Goal: Task Accomplishment & Management: Manage account settings

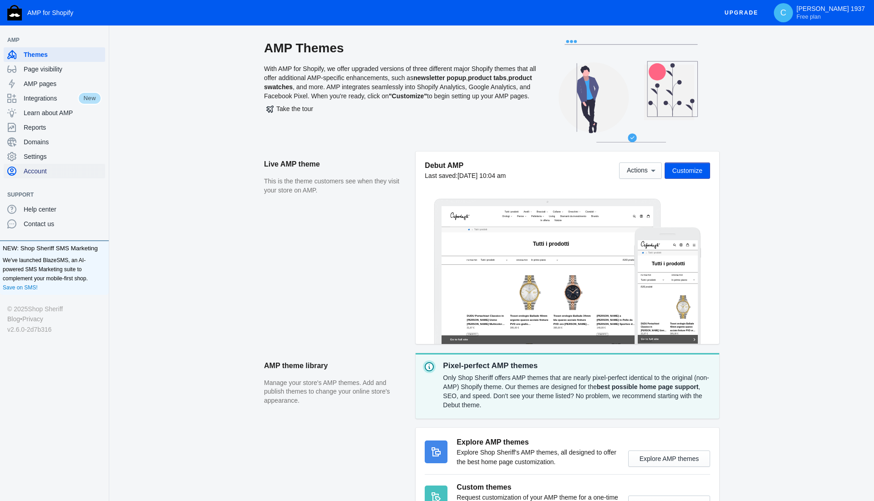
click at [46, 170] on span "Account" at bounding box center [63, 171] width 78 height 9
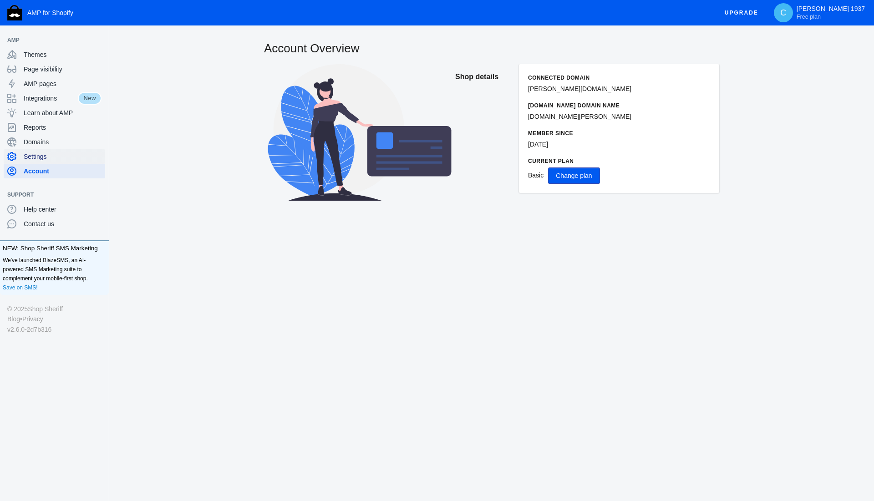
click at [45, 154] on span "Settings" at bounding box center [63, 156] width 78 height 9
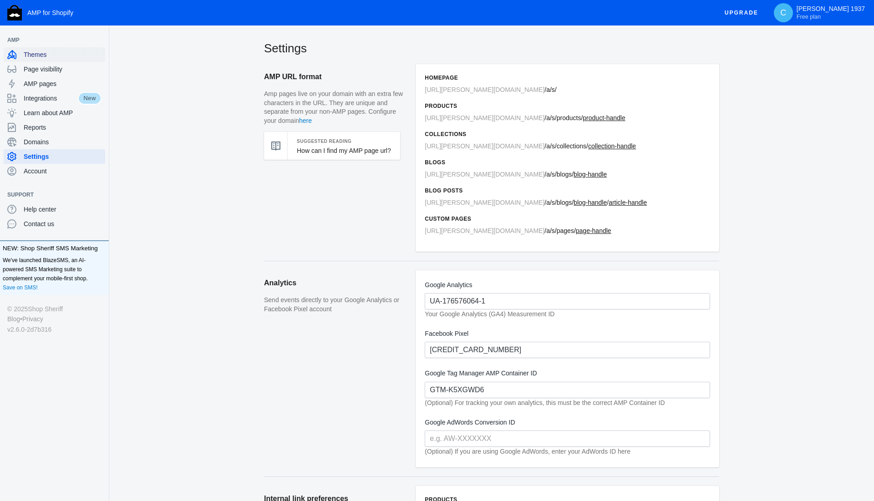
click at [36, 56] on span "Themes" at bounding box center [63, 54] width 78 height 9
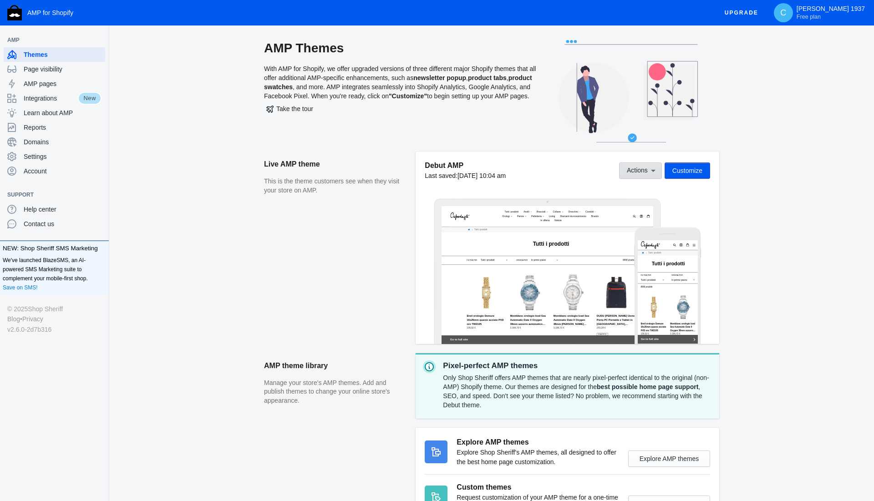
click at [653, 170] on icon at bounding box center [653, 171] width 5 height 2
click at [773, 212] on div at bounding box center [437, 250] width 874 height 501
click at [680, 168] on span "Customize" at bounding box center [687, 170] width 30 height 7
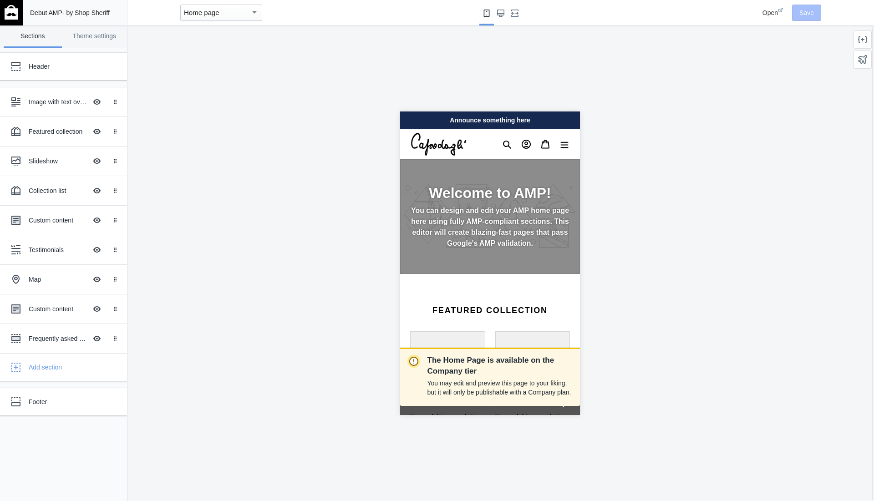
scroll to position [0, 160]
click at [203, 11] on mat-select-trigger "Home page" at bounding box center [201, 13] width 35 height 8
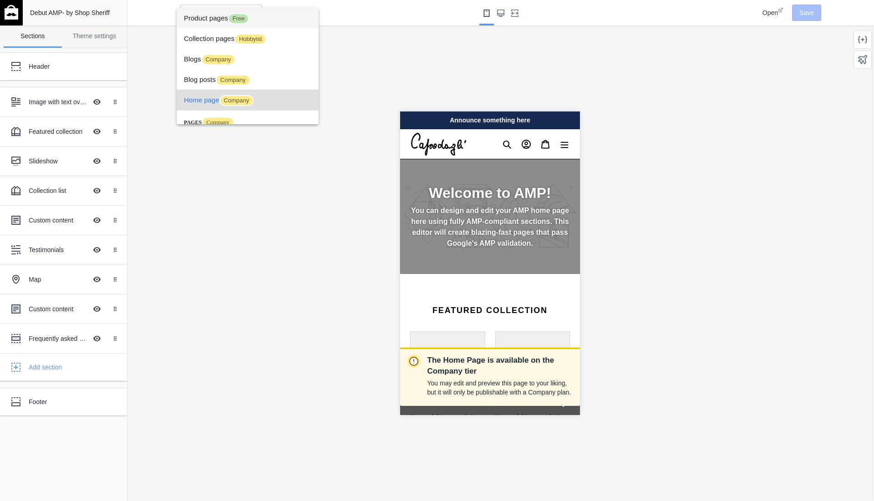
scroll to position [0, 0]
click at [216, 13] on span "Product pages Free" at bounding box center [247, 18] width 127 height 20
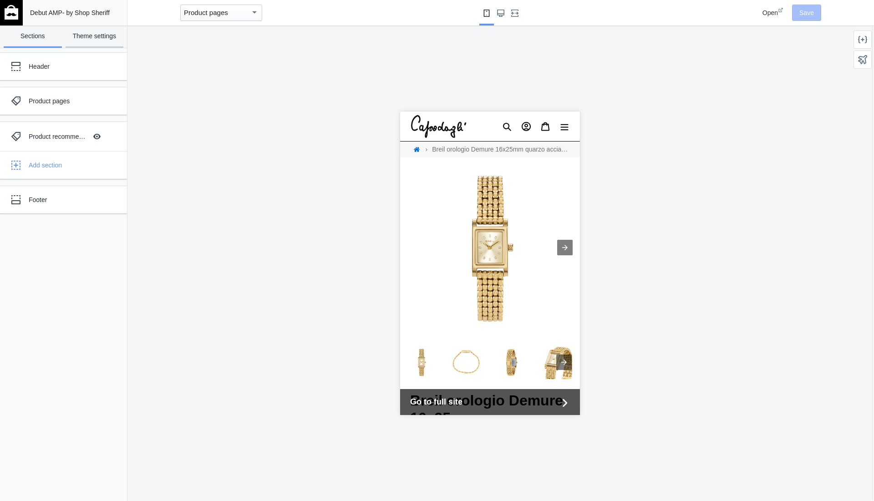
click at [92, 35] on link "Theme settings" at bounding box center [95, 36] width 58 height 22
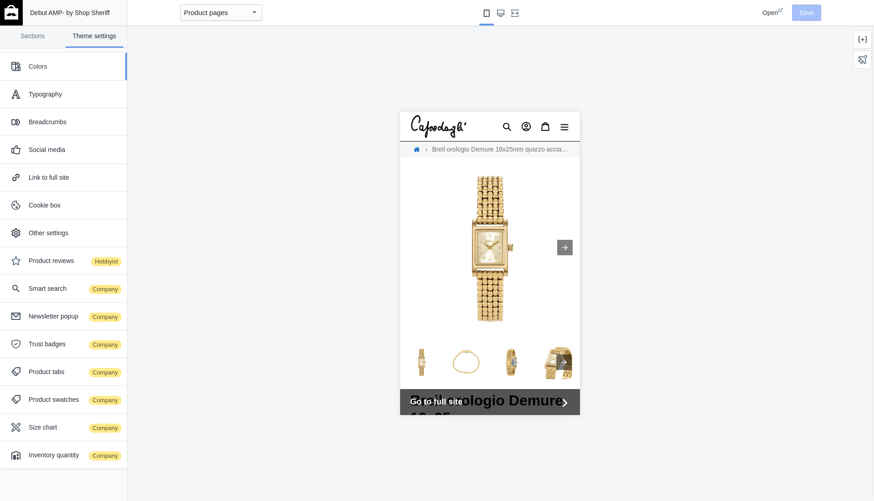
click at [45, 66] on div "Colors" at bounding box center [74, 66] width 91 height 9
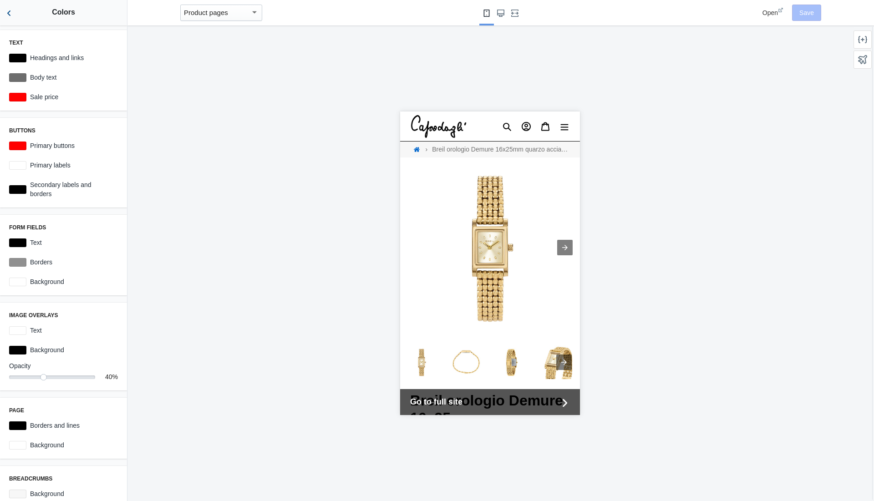
click at [9, 15] on use "Back to sections" at bounding box center [8, 12] width 3 height 5
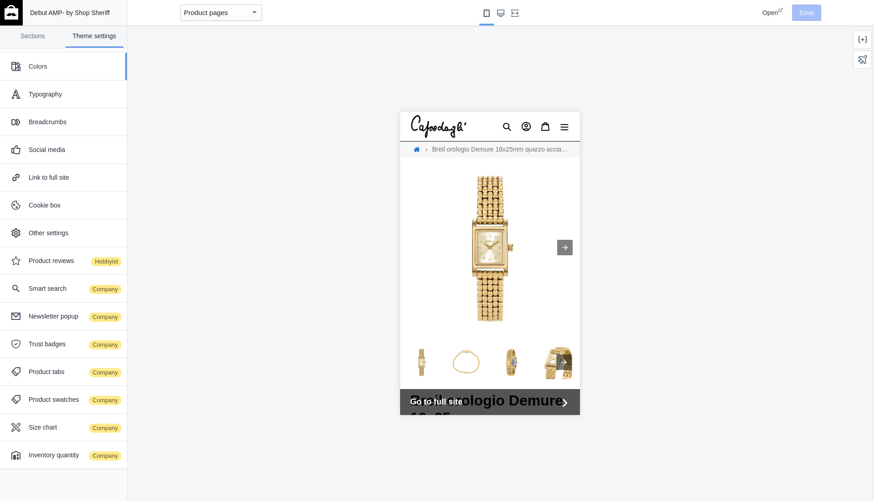
click at [52, 71] on div "Colors" at bounding box center [63, 66] width 113 height 18
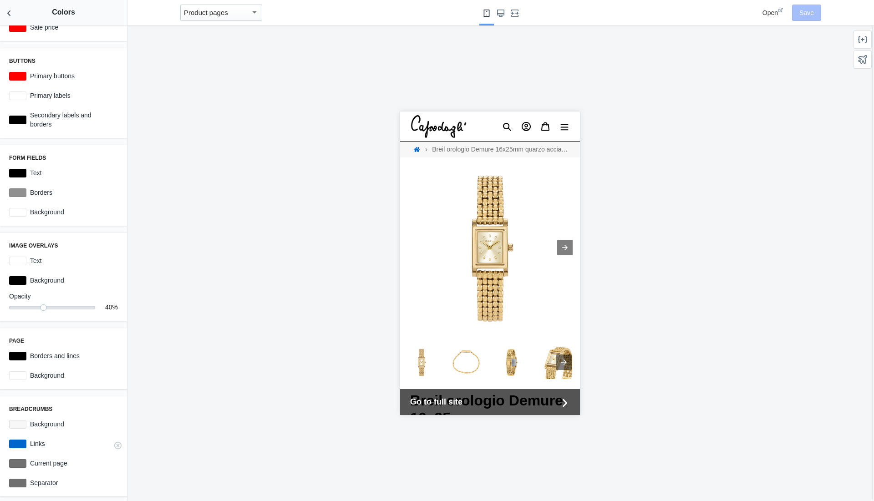
scroll to position [70, 0]
click at [10, 15] on icon "Back to sections" at bounding box center [9, 13] width 9 height 9
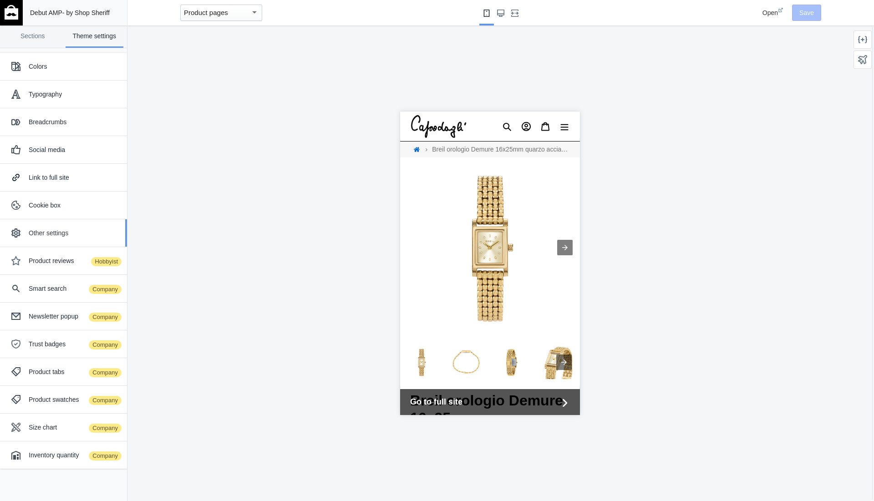
click at [71, 228] on div "Other settings" at bounding box center [63, 233] width 113 height 18
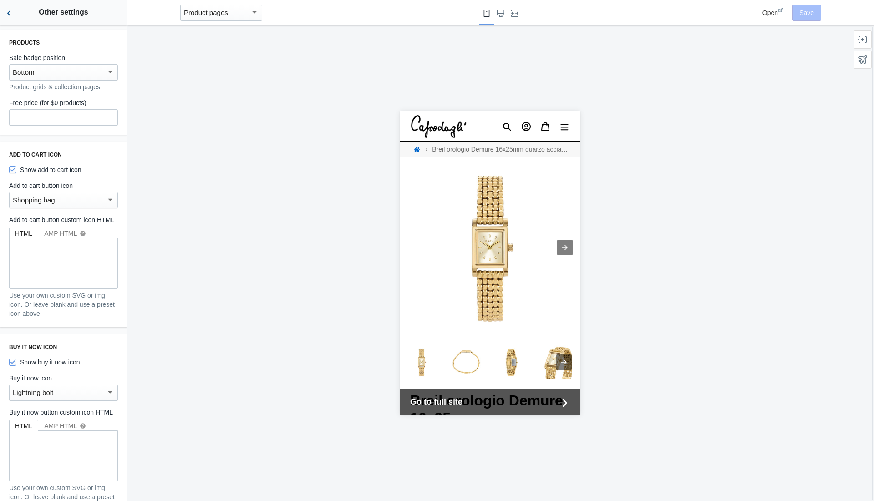
scroll to position [0, 0]
click at [8, 10] on icon "Back to sections" at bounding box center [9, 13] width 9 height 9
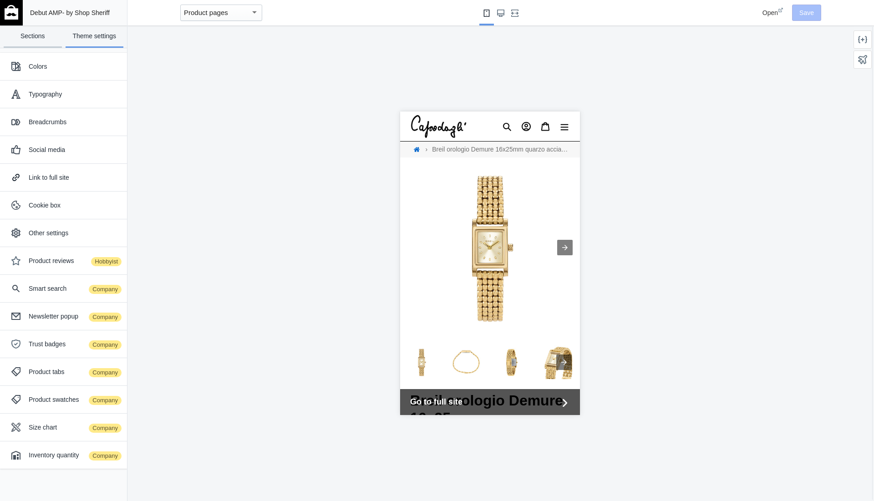
click at [24, 33] on link "Sections" at bounding box center [33, 36] width 58 height 22
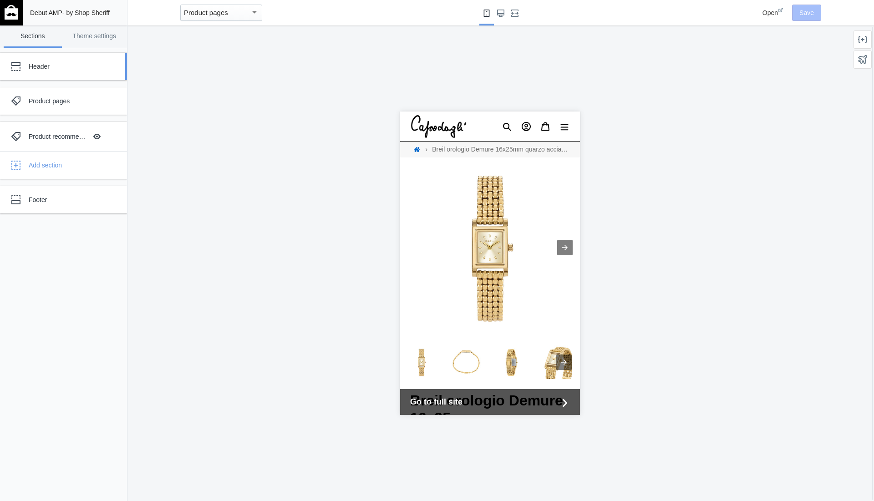
click at [51, 66] on div "Header" at bounding box center [68, 66] width 78 height 9
click at [62, 64] on div "Debut AMP - by Shop Sheriff Save Sections Theme settings Header Product pages P…" at bounding box center [63, 250] width 127 height 501
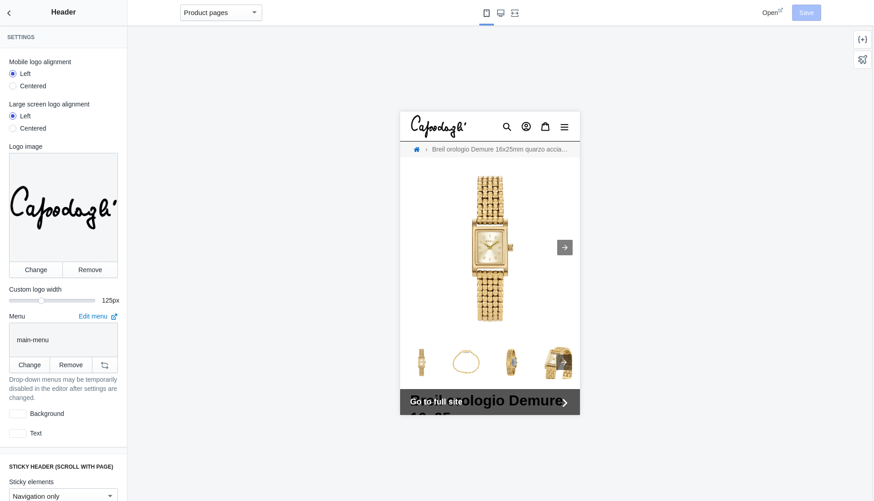
click at [13, 86] on div at bounding box center [13, 86] width 0 height 0
click at [13, 87] on input "Centered" at bounding box center [13, 87] width 0 height 0
click at [14, 73] on div at bounding box center [12, 73] width 7 height 7
click at [13, 75] on input "Left" at bounding box center [13, 75] width 0 height 0
click at [11, 15] on icon "Back to sections" at bounding box center [9, 13] width 9 height 9
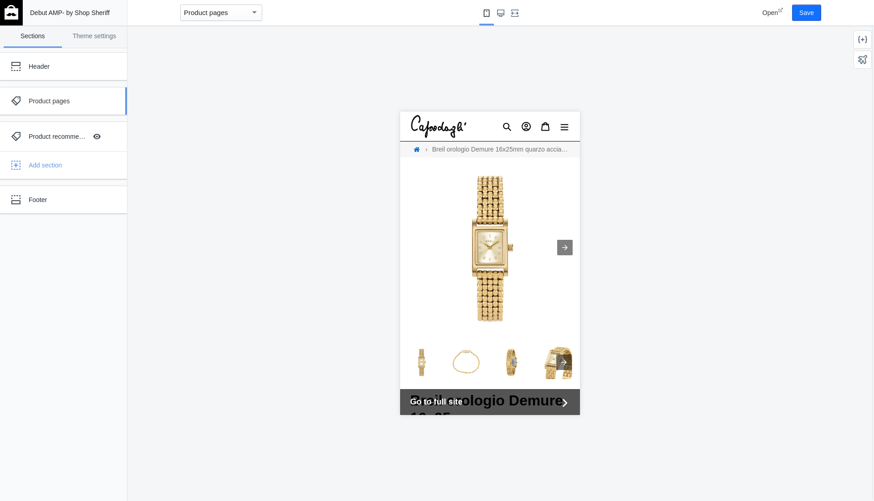
click at [54, 96] on div "Product pages" at bounding box center [68, 100] width 78 height 9
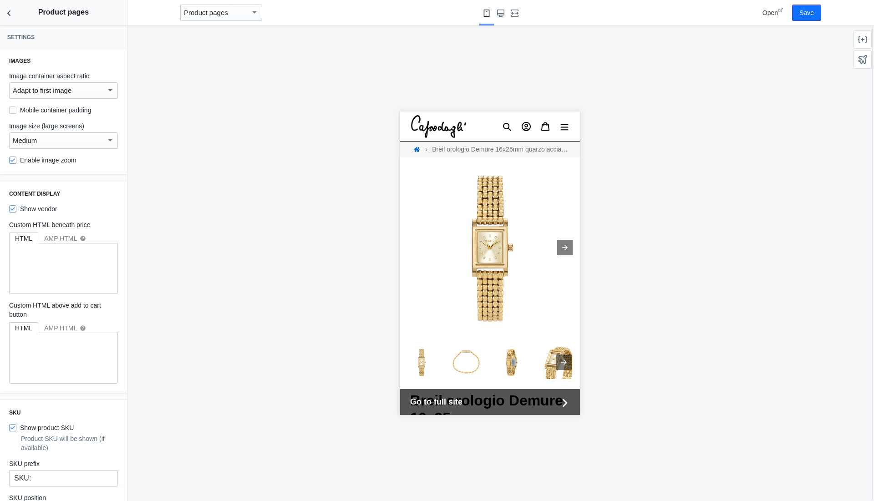
click at [49, 112] on label "Mobile container padding" at bounding box center [50, 110] width 82 height 9
click at [16, 112] on input "Mobile container padding" at bounding box center [12, 109] width 7 height 7
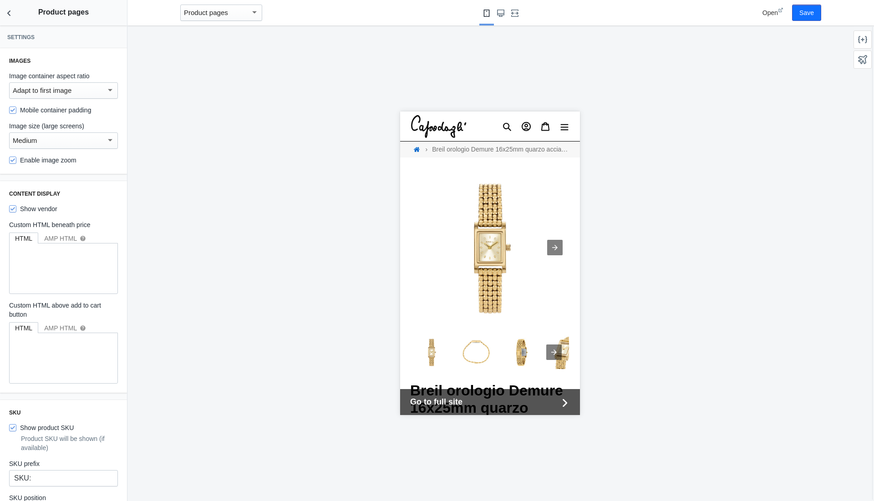
click at [49, 112] on label "Mobile container padding" at bounding box center [50, 110] width 82 height 9
click at [16, 112] on input "Mobile container padding" at bounding box center [12, 109] width 7 height 7
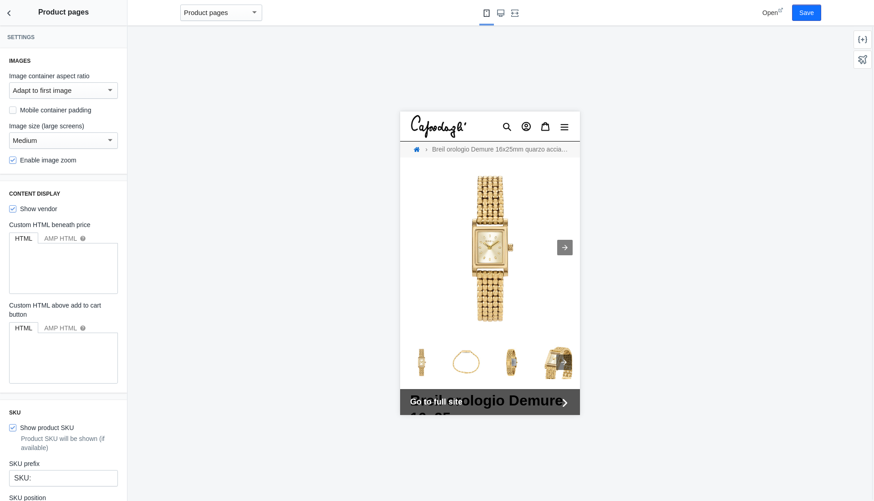
click at [49, 112] on label "Mobile container padding" at bounding box center [50, 110] width 82 height 9
click at [16, 112] on input "Mobile container padding" at bounding box center [12, 109] width 7 height 7
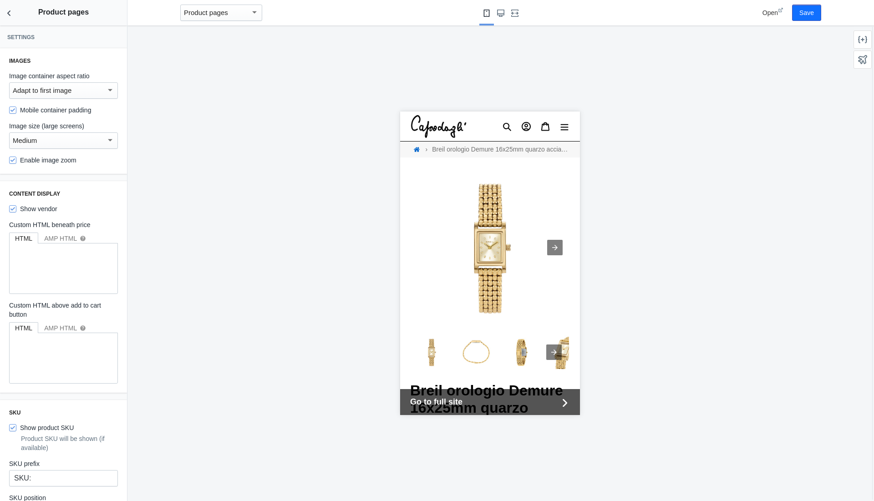
click at [49, 112] on label "Mobile container padding" at bounding box center [50, 110] width 82 height 9
click at [16, 112] on input "Mobile container padding" at bounding box center [12, 109] width 7 height 7
checkbox input "false"
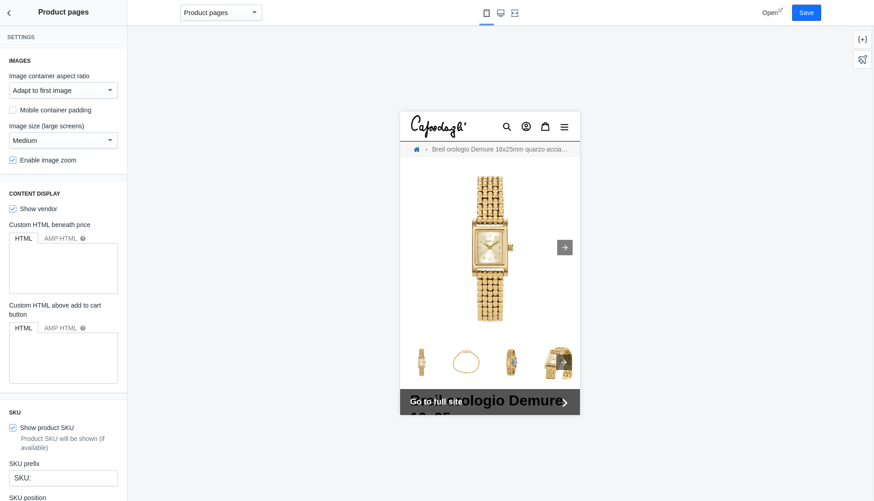
click at [51, 142] on div "Medium" at bounding box center [59, 140] width 93 height 11
click at [42, 121] on span "Small" at bounding box center [63, 121] width 101 height 20
click at [49, 141] on div "Small" at bounding box center [59, 140] width 93 height 11
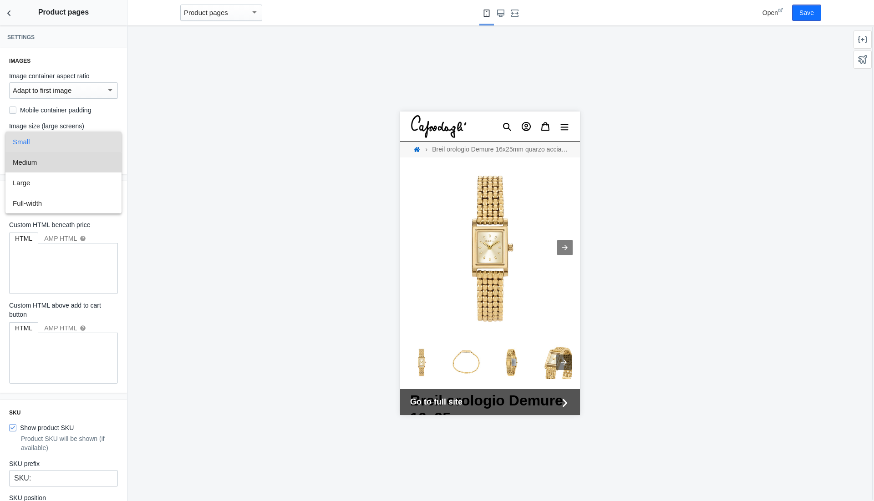
click at [49, 169] on span "Medium" at bounding box center [63, 162] width 101 height 20
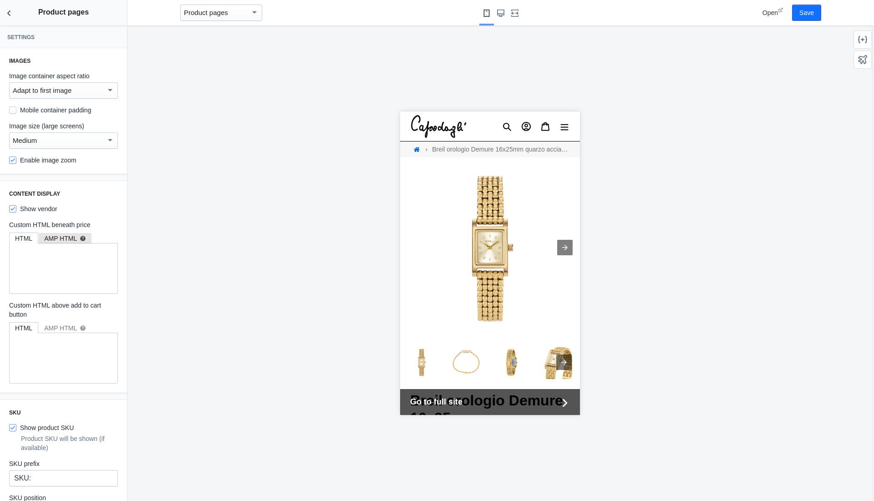
click at [66, 241] on div "AMP HTML help" at bounding box center [65, 238] width 42 height 9
click at [30, 238] on div "HTML" at bounding box center [23, 238] width 17 height 9
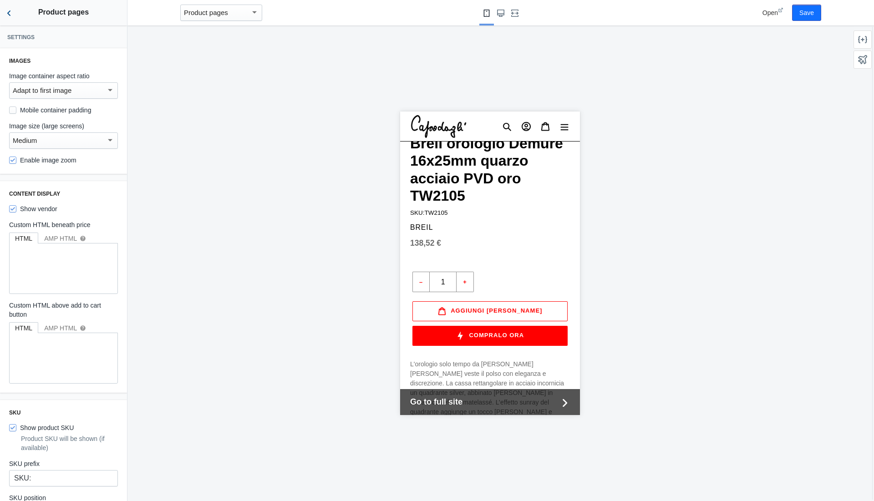
click at [10, 15] on icon "Back to sections" at bounding box center [9, 13] width 9 height 9
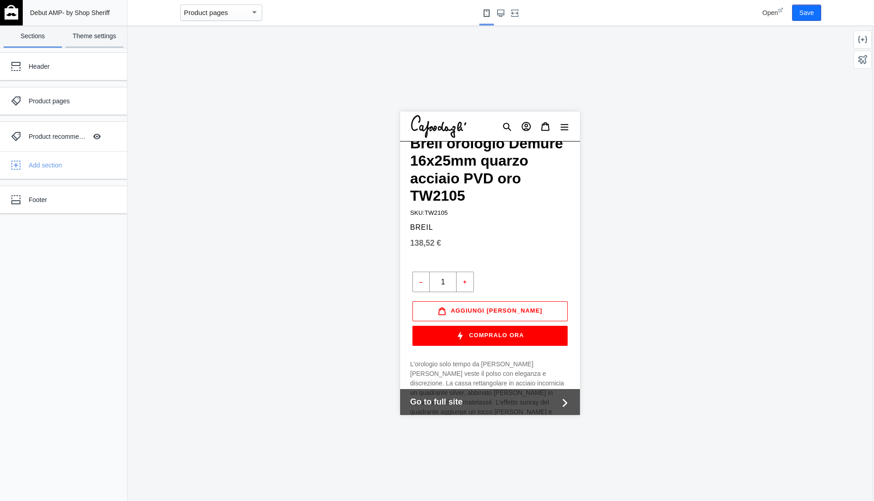
click at [101, 40] on link "Theme settings" at bounding box center [95, 36] width 58 height 22
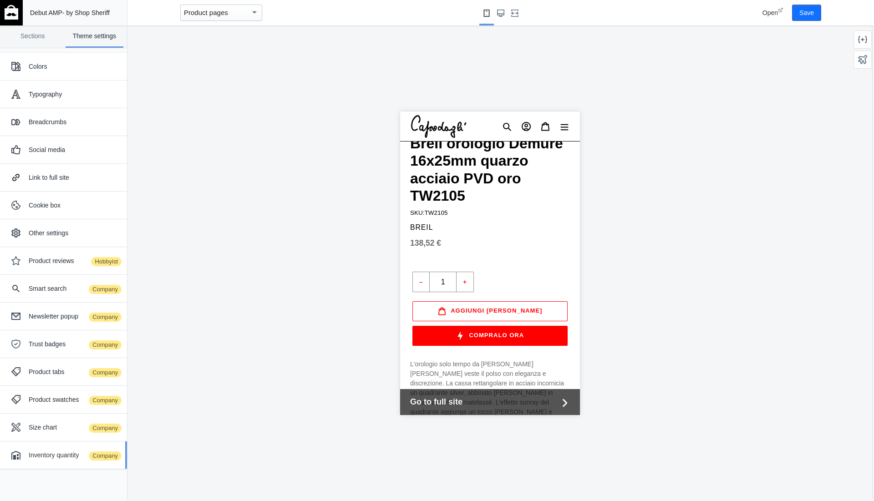
click at [66, 460] on div "Inventory quantity Company" at bounding box center [63, 455] width 113 height 18
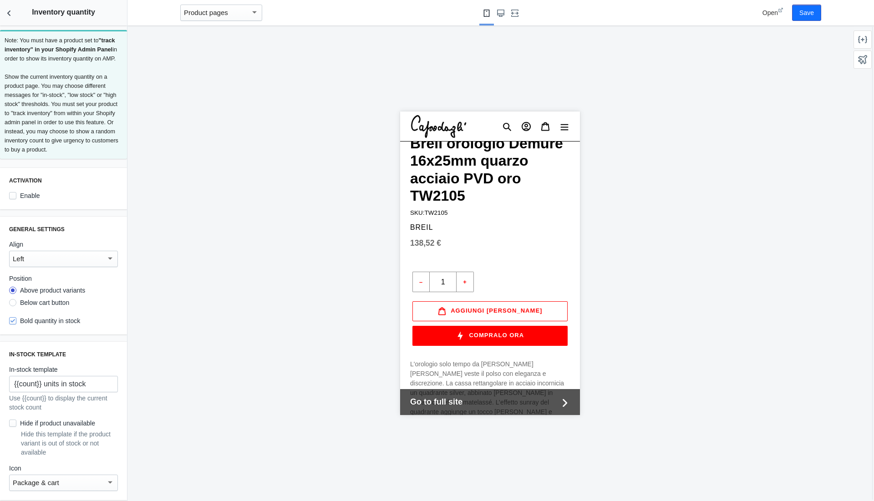
click at [24, 200] on label "Enable" at bounding box center [24, 195] width 31 height 9
click at [16, 199] on input "Enable" at bounding box center [12, 195] width 7 height 7
checkbox input "true"
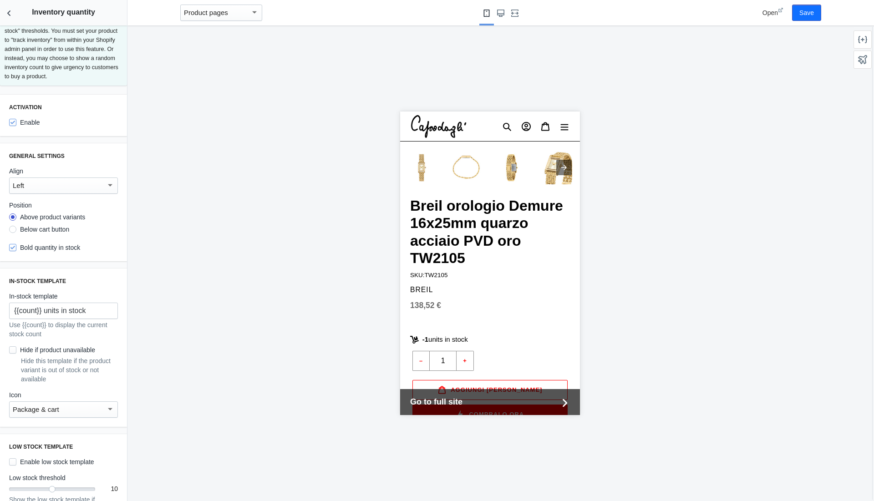
scroll to position [75, 0]
click at [58, 411] on mat-select-trigger "Package & cart" at bounding box center [36, 408] width 46 height 8
click at [126, 381] on div at bounding box center [437, 250] width 874 height 501
click at [83, 413] on div "Package & cart" at bounding box center [59, 407] width 93 height 11
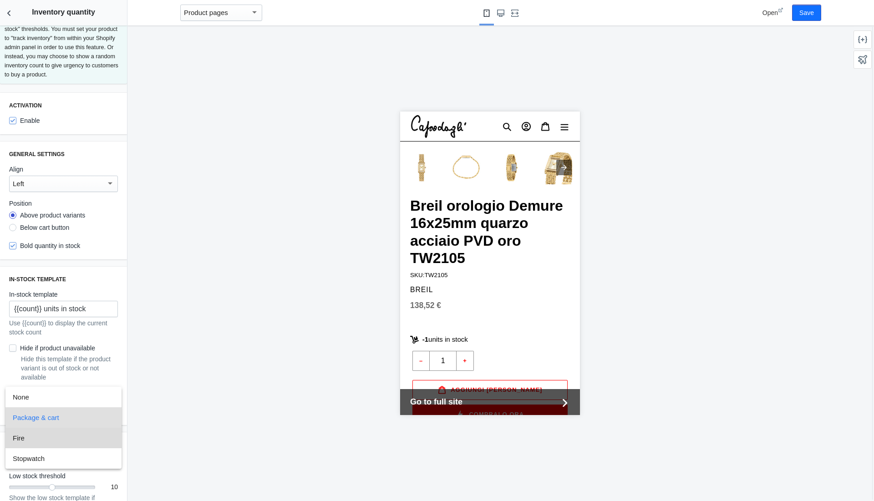
click at [56, 438] on span "Fire" at bounding box center [63, 438] width 101 height 20
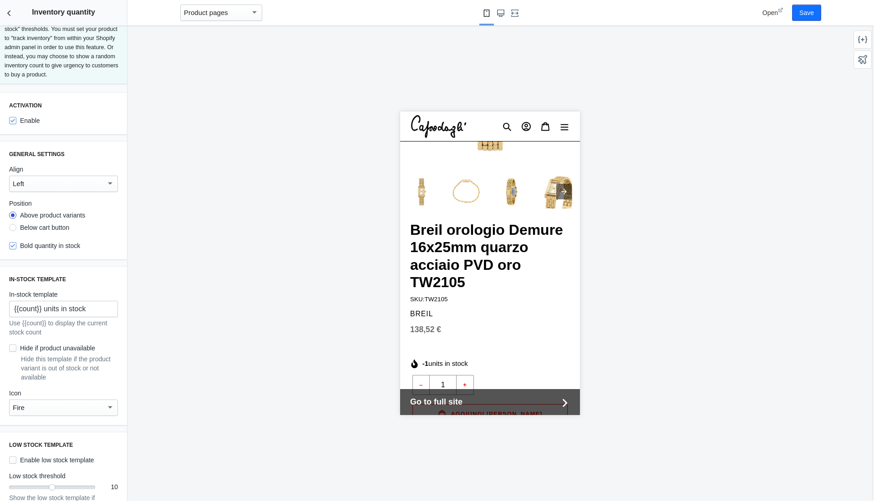
scroll to position [183, 0]
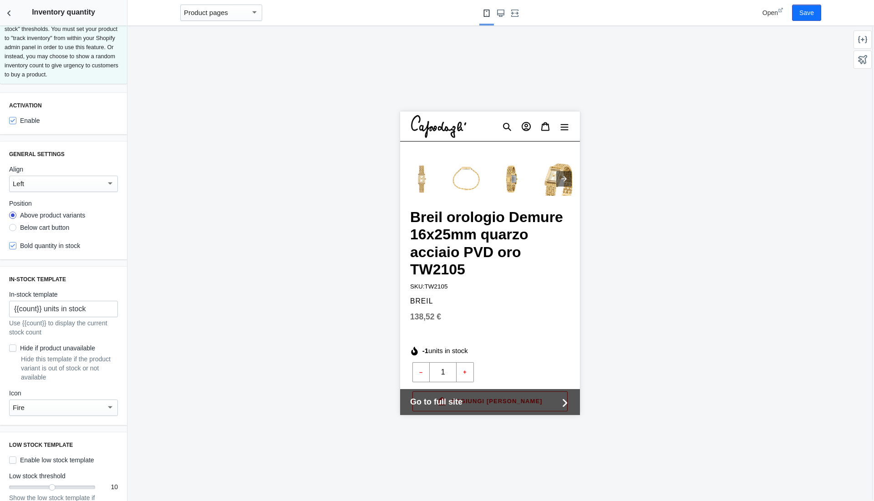
click at [46, 413] on div "Fire" at bounding box center [59, 407] width 93 height 11
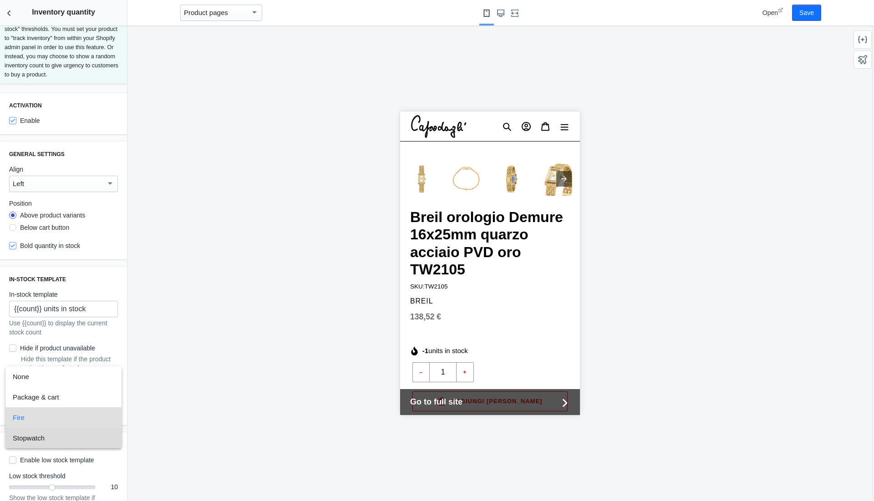
click at [42, 438] on span "Stopwatch" at bounding box center [63, 438] width 101 height 20
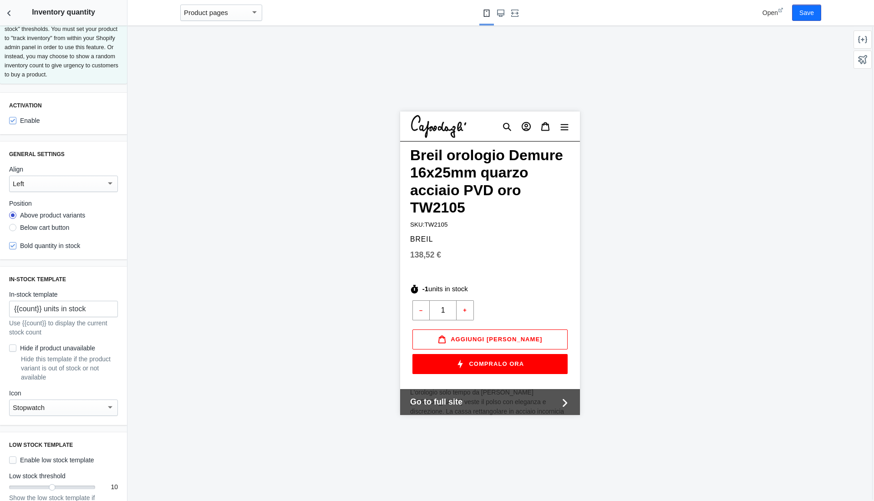
scroll to position [246, 0]
click at [78, 413] on div "Stopwatch" at bounding box center [59, 407] width 93 height 11
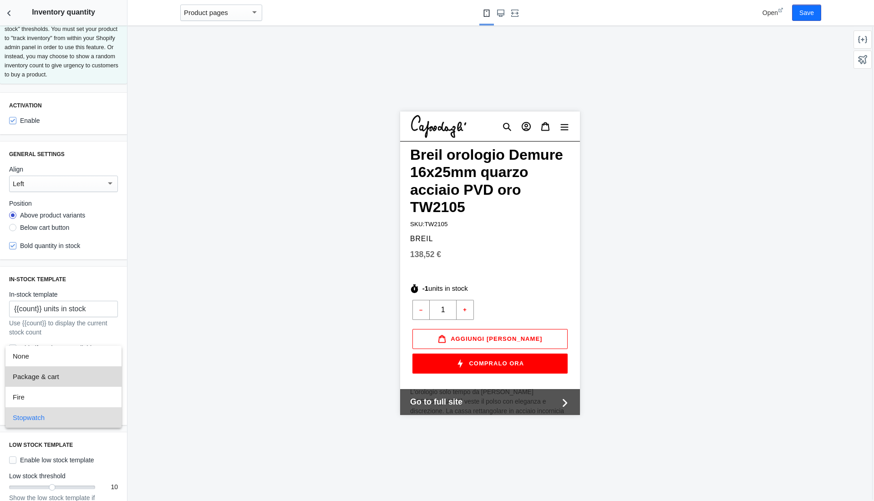
click at [54, 382] on span "Package & cart" at bounding box center [63, 376] width 101 height 20
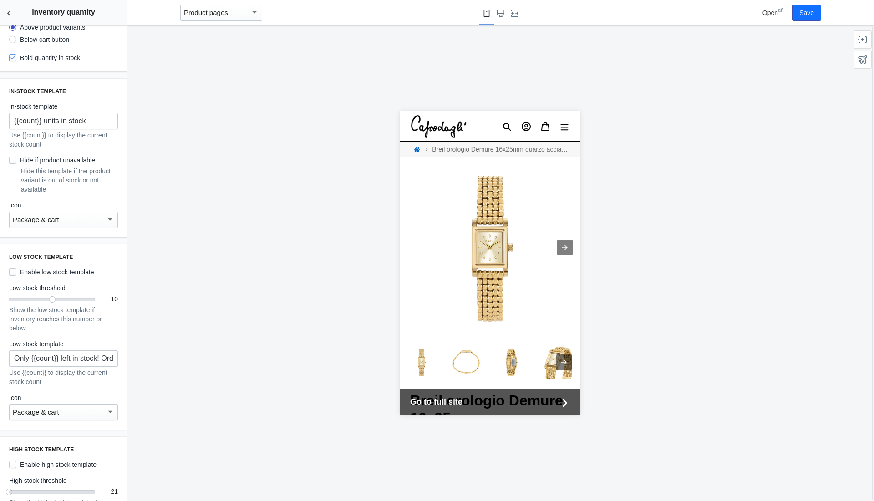
scroll to position [267, 0]
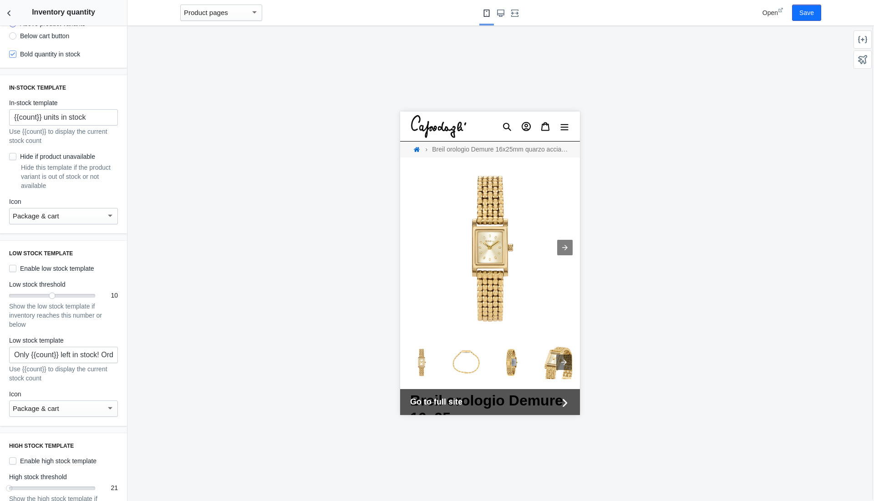
click at [24, 273] on label "Enable low stock template" at bounding box center [51, 268] width 85 height 9
click at [16, 272] on input "Enable low stock template" at bounding box center [12, 268] width 7 height 7
checkbox input "true"
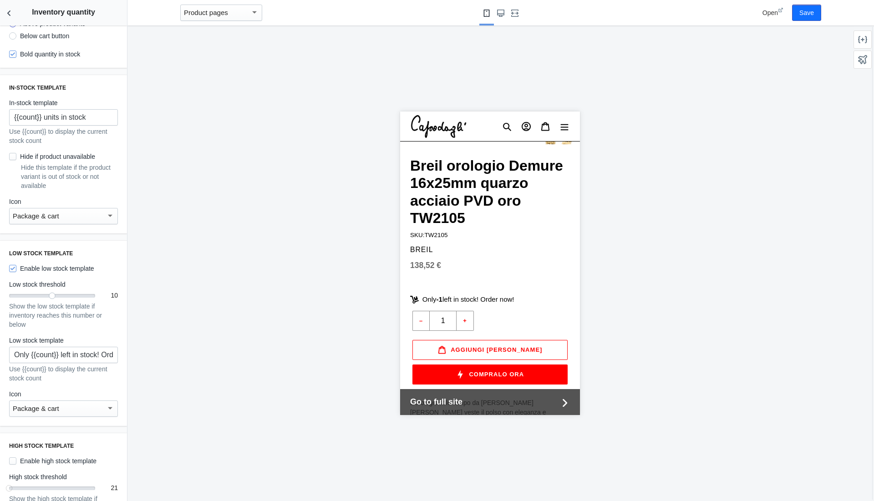
scroll to position [263, 0]
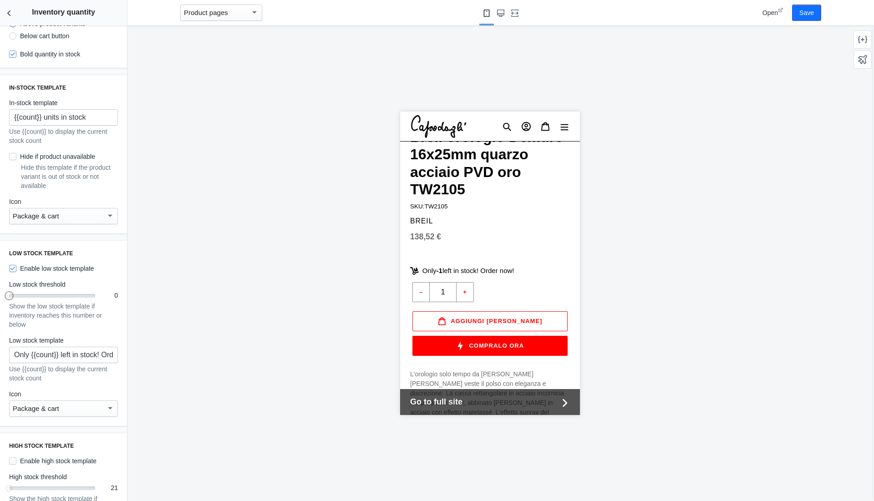
drag, startPoint x: 52, startPoint y: 303, endPoint x: 0, endPoint y: 298, distance: 52.2
click at [0, 298] on div "Low stock template Enable low stock template Low stock threshold 0 0 Show the l…" at bounding box center [63, 333] width 127 height 185
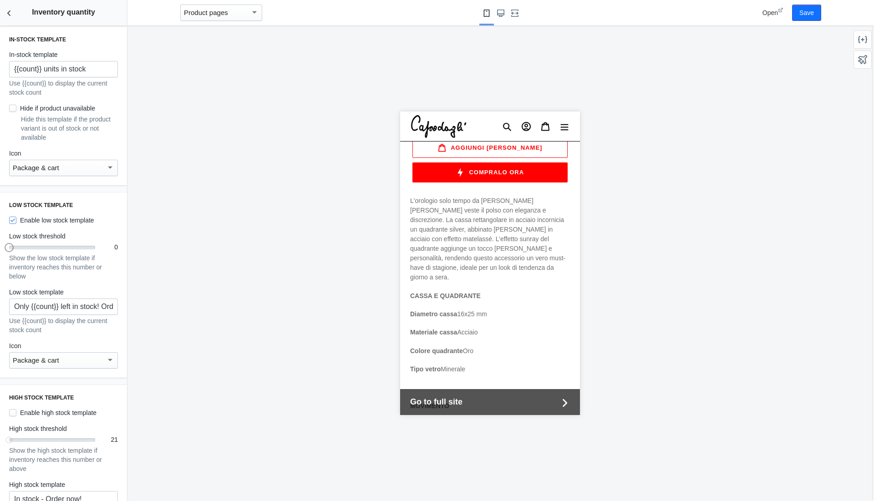
scroll to position [330, 0]
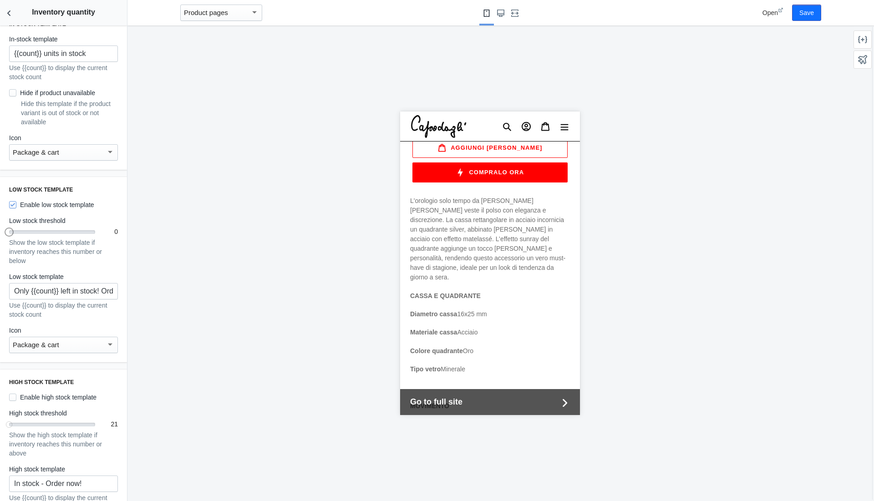
click at [65, 402] on label "Enable high stock template" at bounding box center [52, 397] width 87 height 9
click at [16, 401] on input "Enable high stock template" at bounding box center [12, 397] width 7 height 7
checkbox input "true"
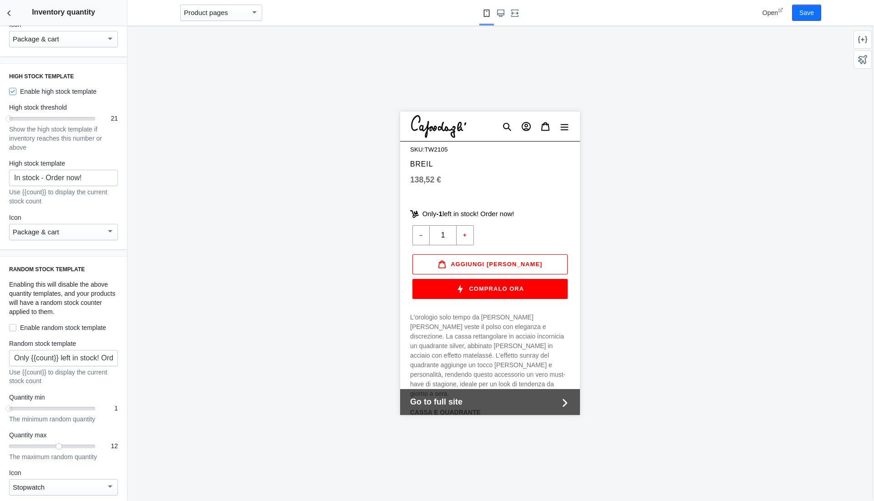
scroll to position [636, 0]
click at [29, 332] on label "Enable random stock template" at bounding box center [57, 327] width 97 height 9
click at [16, 331] on input "Enable random stock template" at bounding box center [12, 326] width 7 height 7
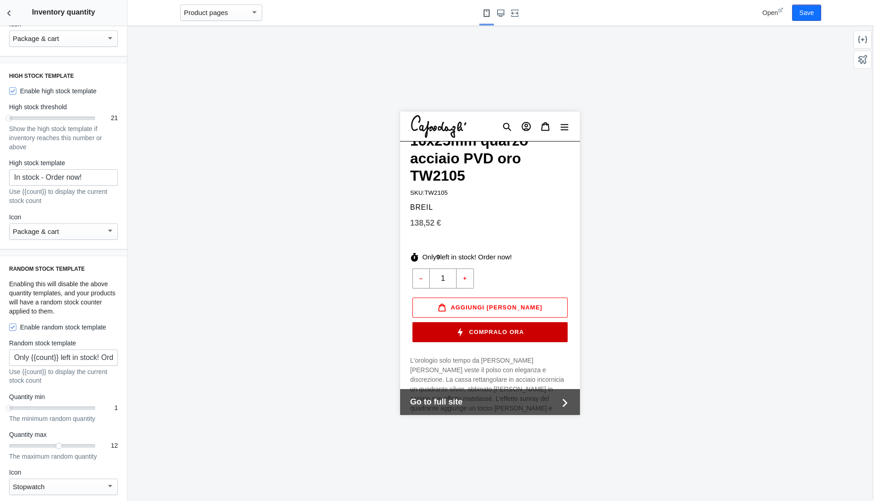
scroll to position [278, 0]
click at [22, 332] on label "Enable random stock template" at bounding box center [57, 327] width 97 height 9
click at [16, 331] on input "Enable random stock template" at bounding box center [12, 326] width 7 height 7
checkbox input "false"
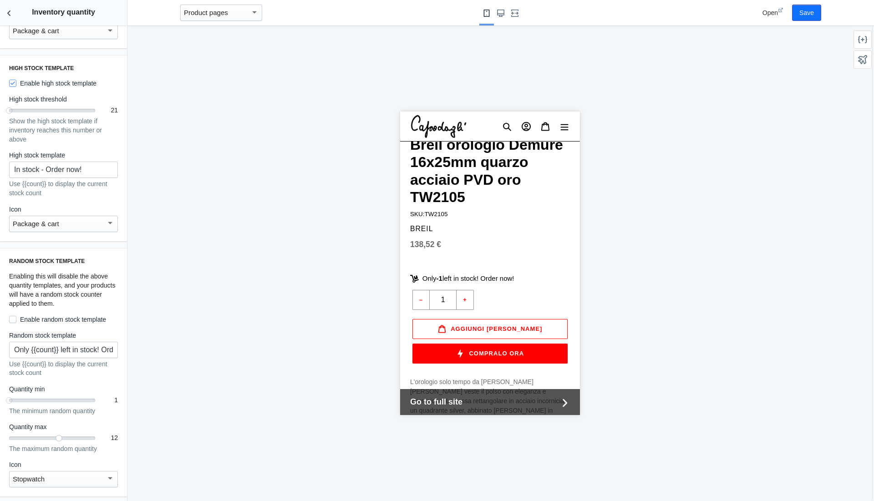
scroll to position [653, 0]
